Goal: Book appointment/travel/reservation

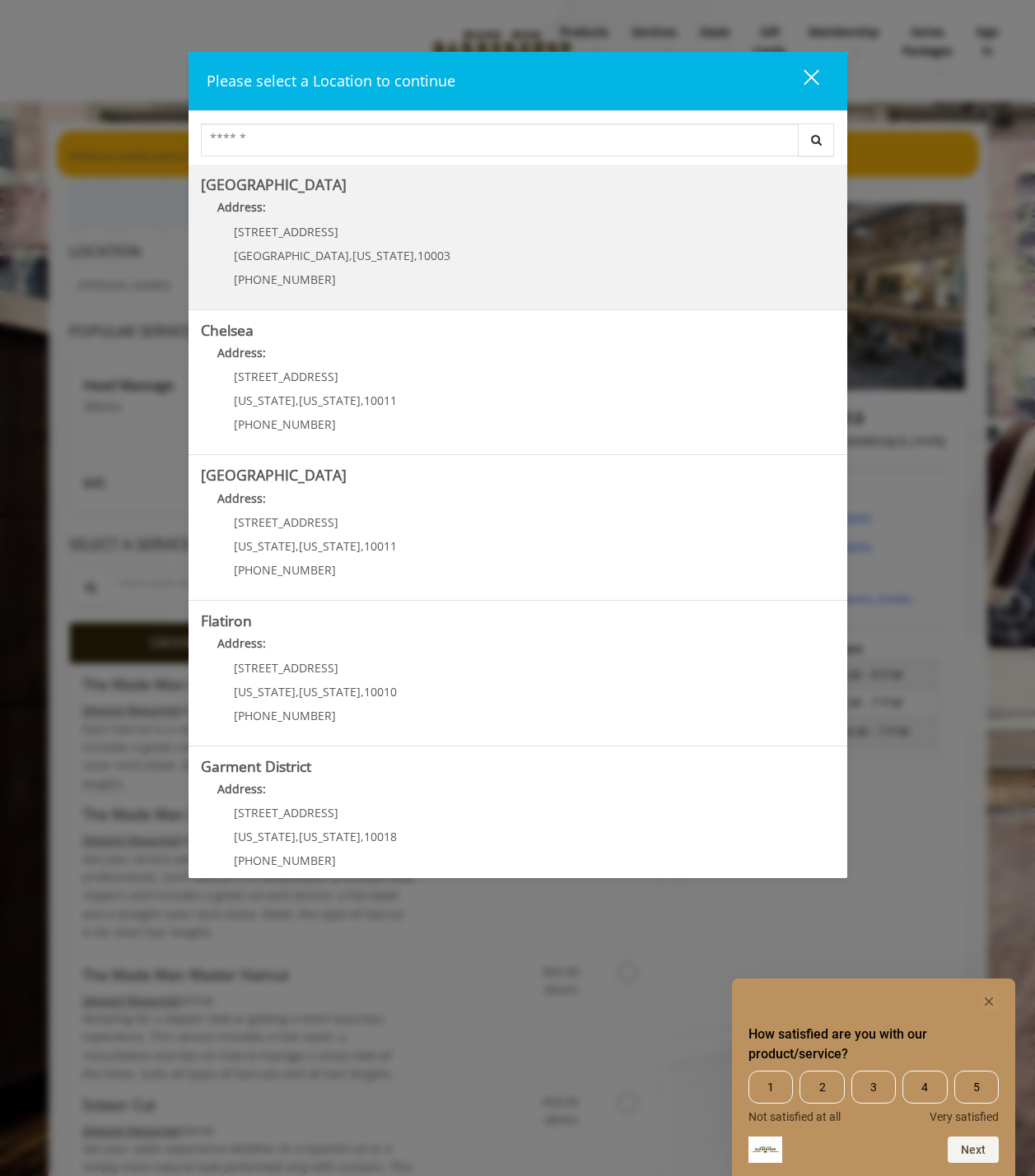
click at [265, 189] on b "[GEOGRAPHIC_DATA]" at bounding box center [274, 184] width 146 height 20
